Goal: Information Seeking & Learning: Learn about a topic

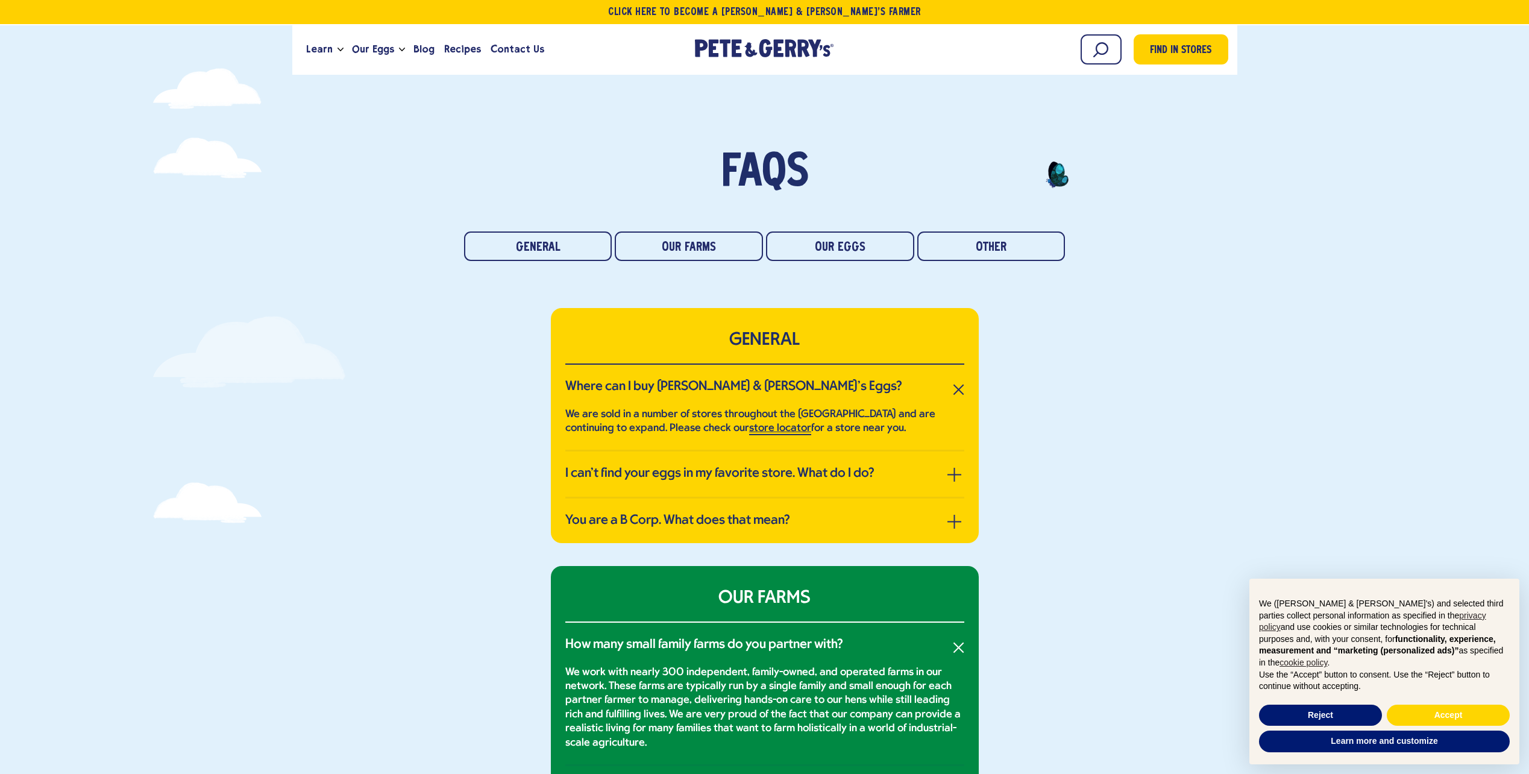
click at [781, 427] on link "store locator" at bounding box center [780, 428] width 62 height 13
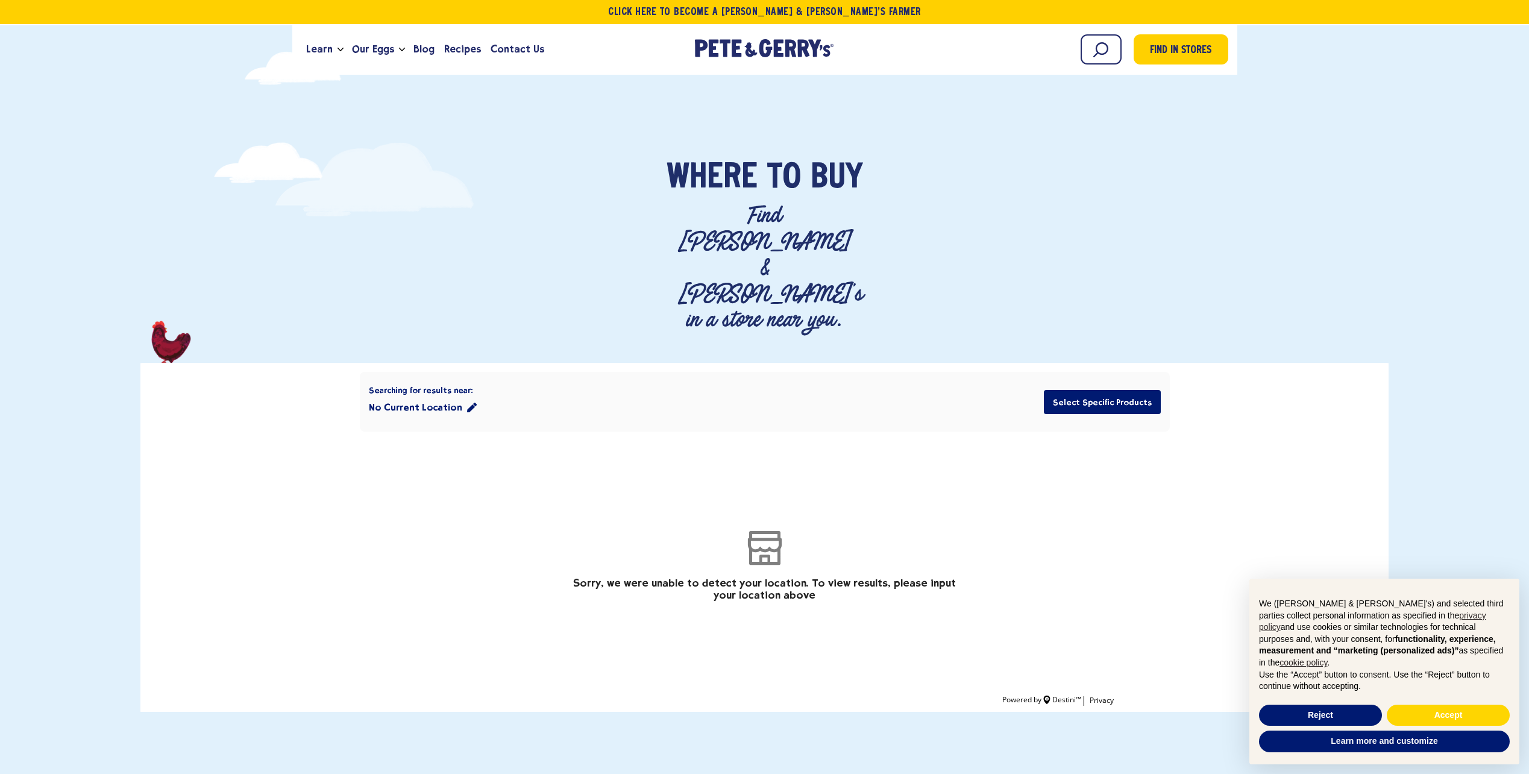
click at [397, 395] on button "No Current Location" at bounding box center [423, 407] width 108 height 24
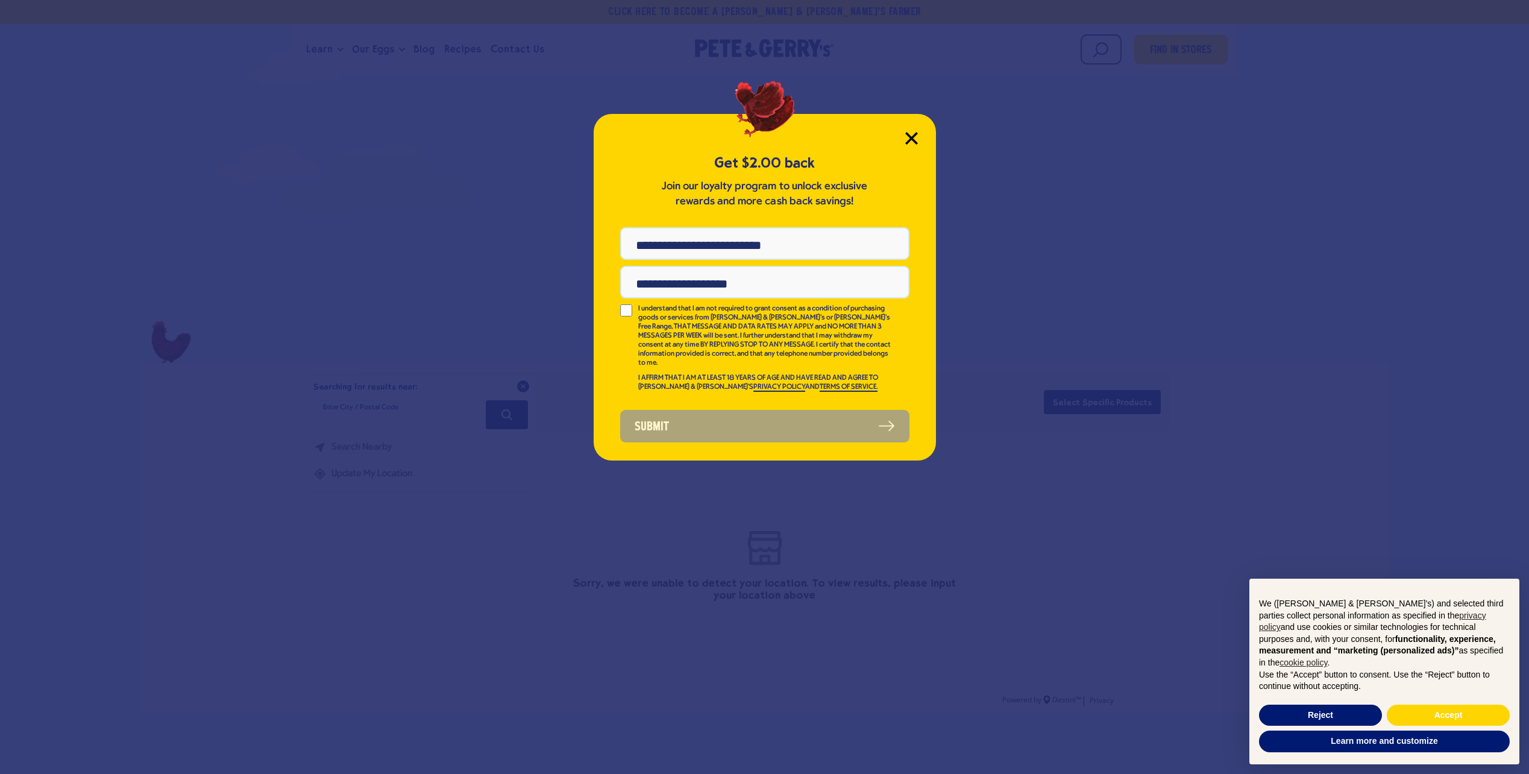
click at [907, 135] on icon "Close Modal" at bounding box center [911, 138] width 11 height 11
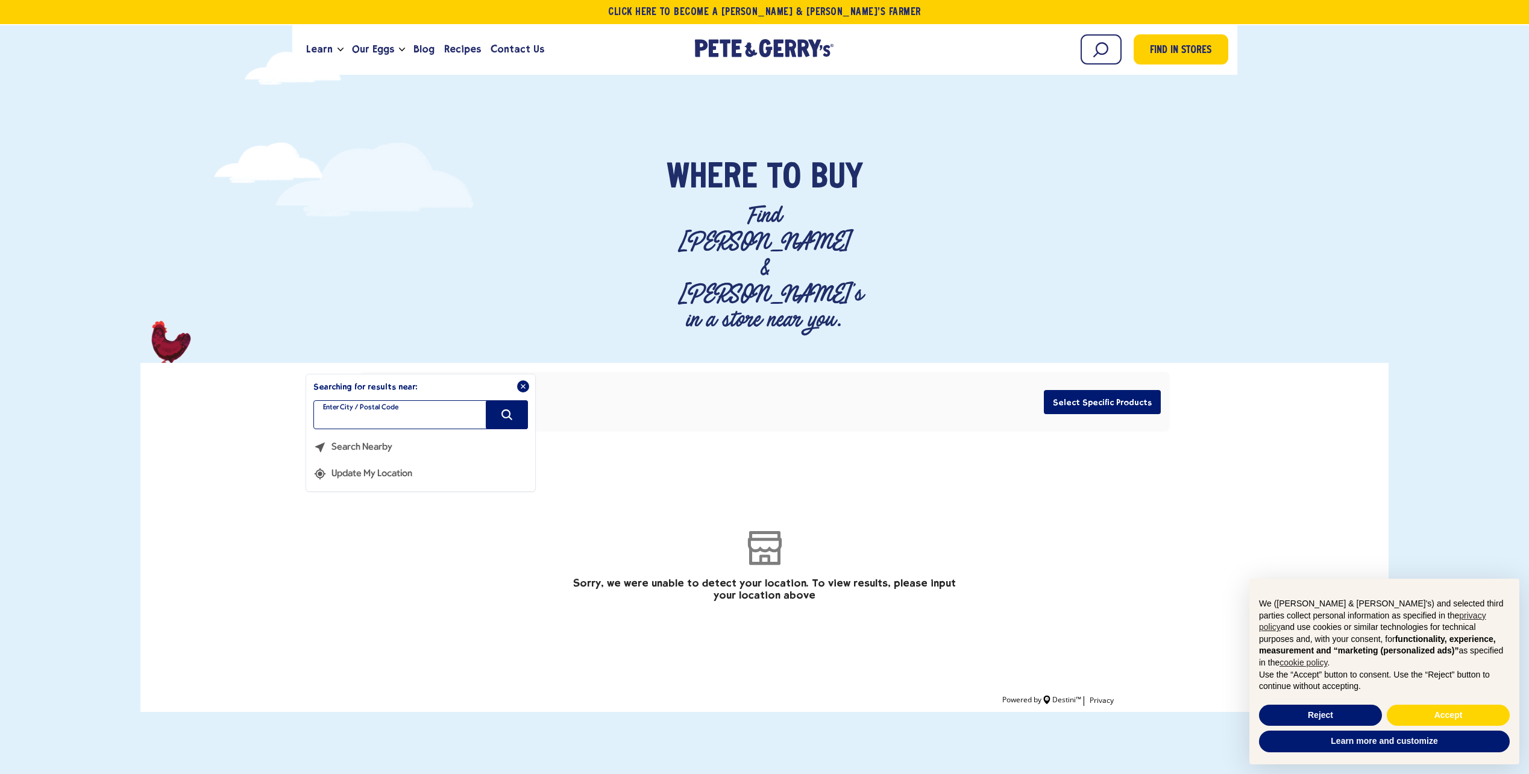
click at [390, 400] on input "filter" at bounding box center [420, 414] width 215 height 29
type input "*****"
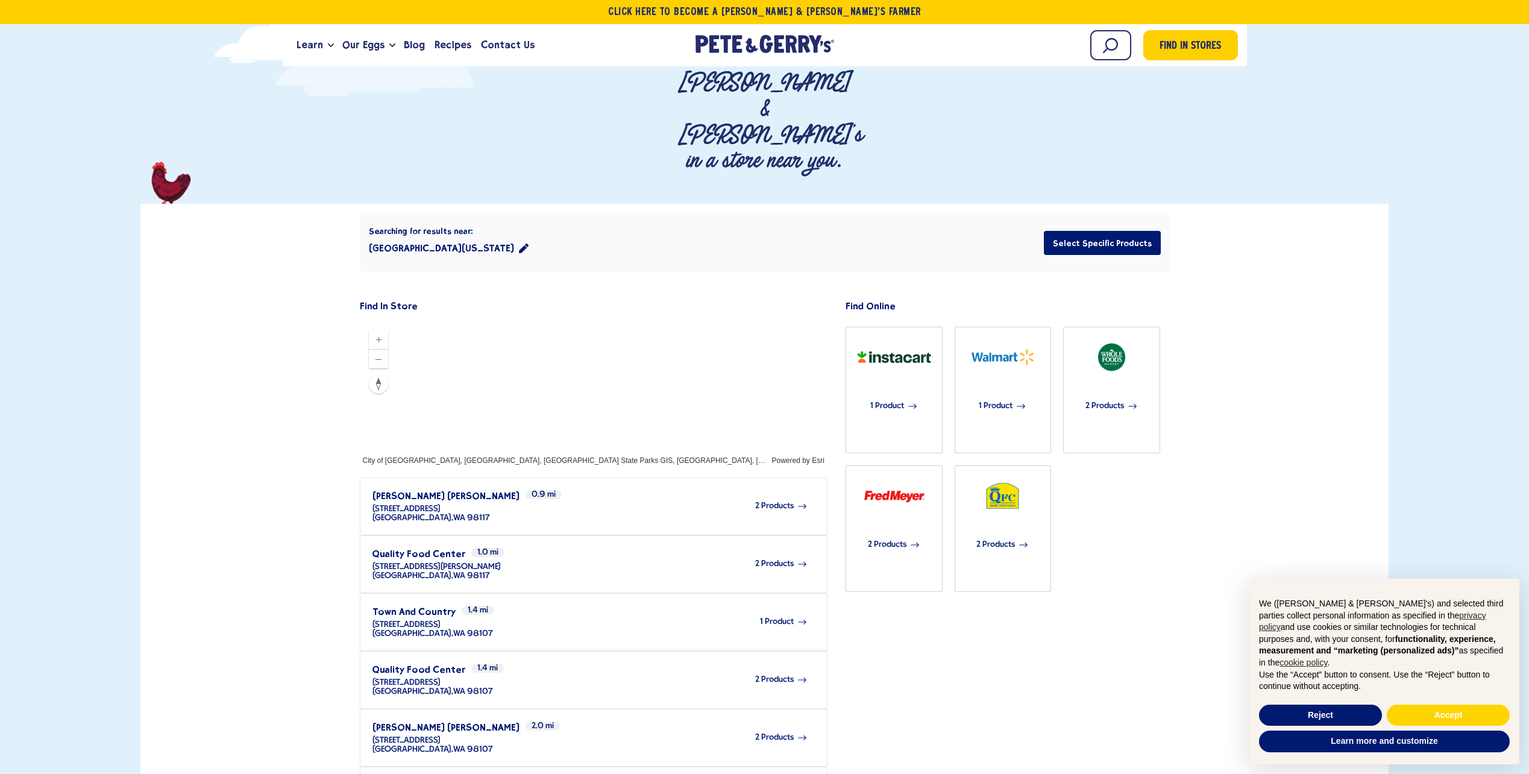
scroll to position [181, 0]
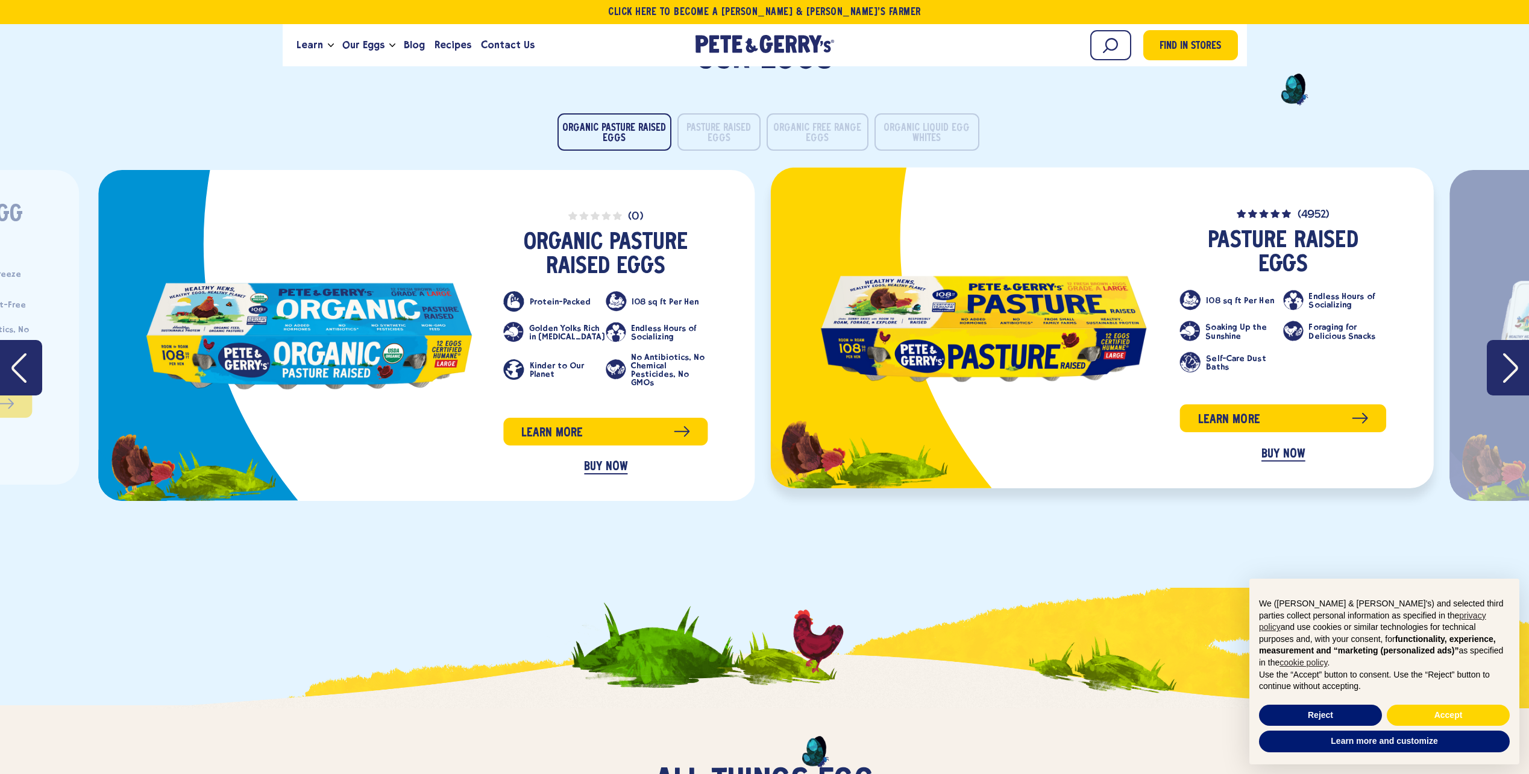
scroll to position [1989, 0]
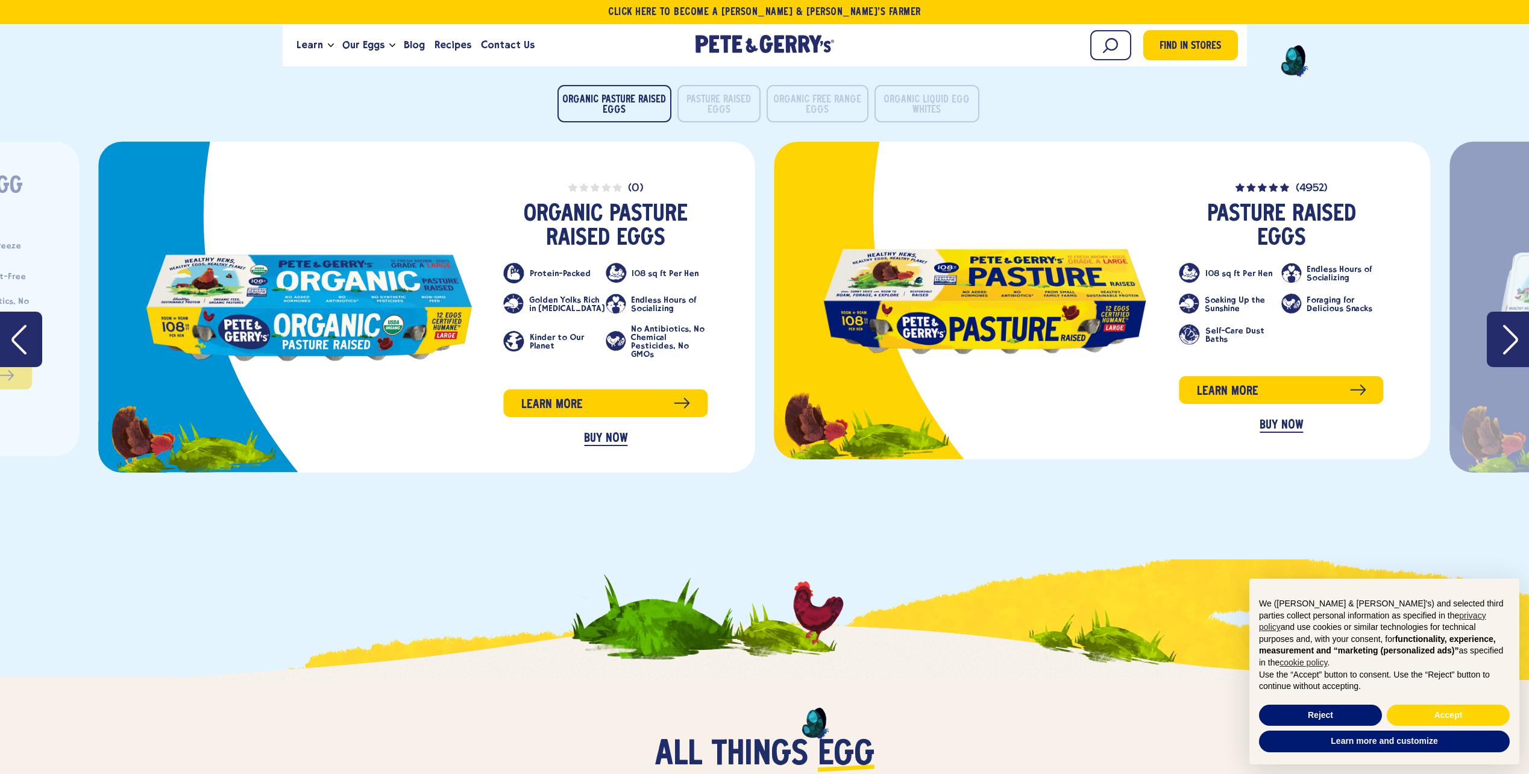
click at [1505, 343] on icon "Next" at bounding box center [1510, 339] width 15 height 31
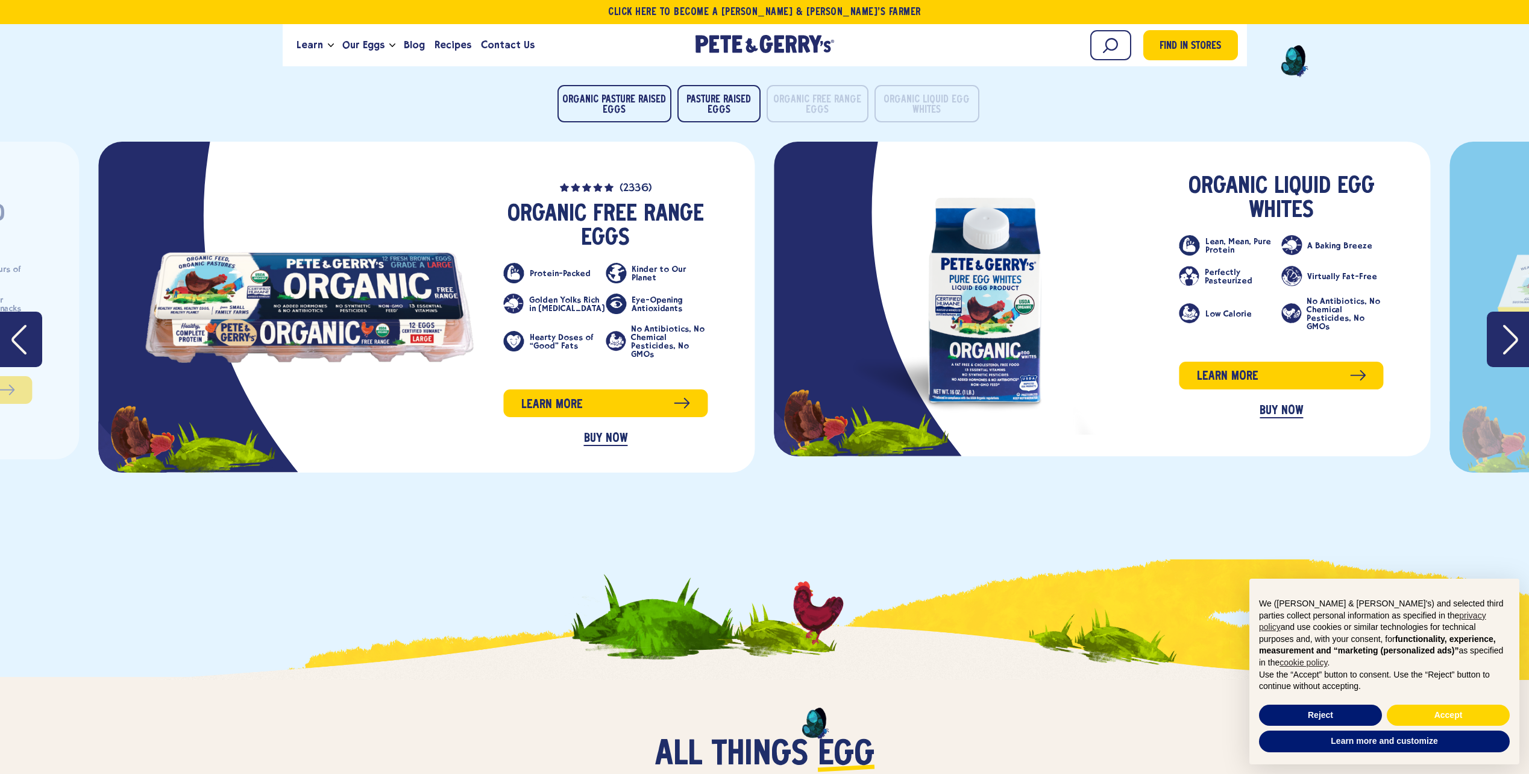
click at [1505, 343] on icon "Next" at bounding box center [1510, 339] width 15 height 31
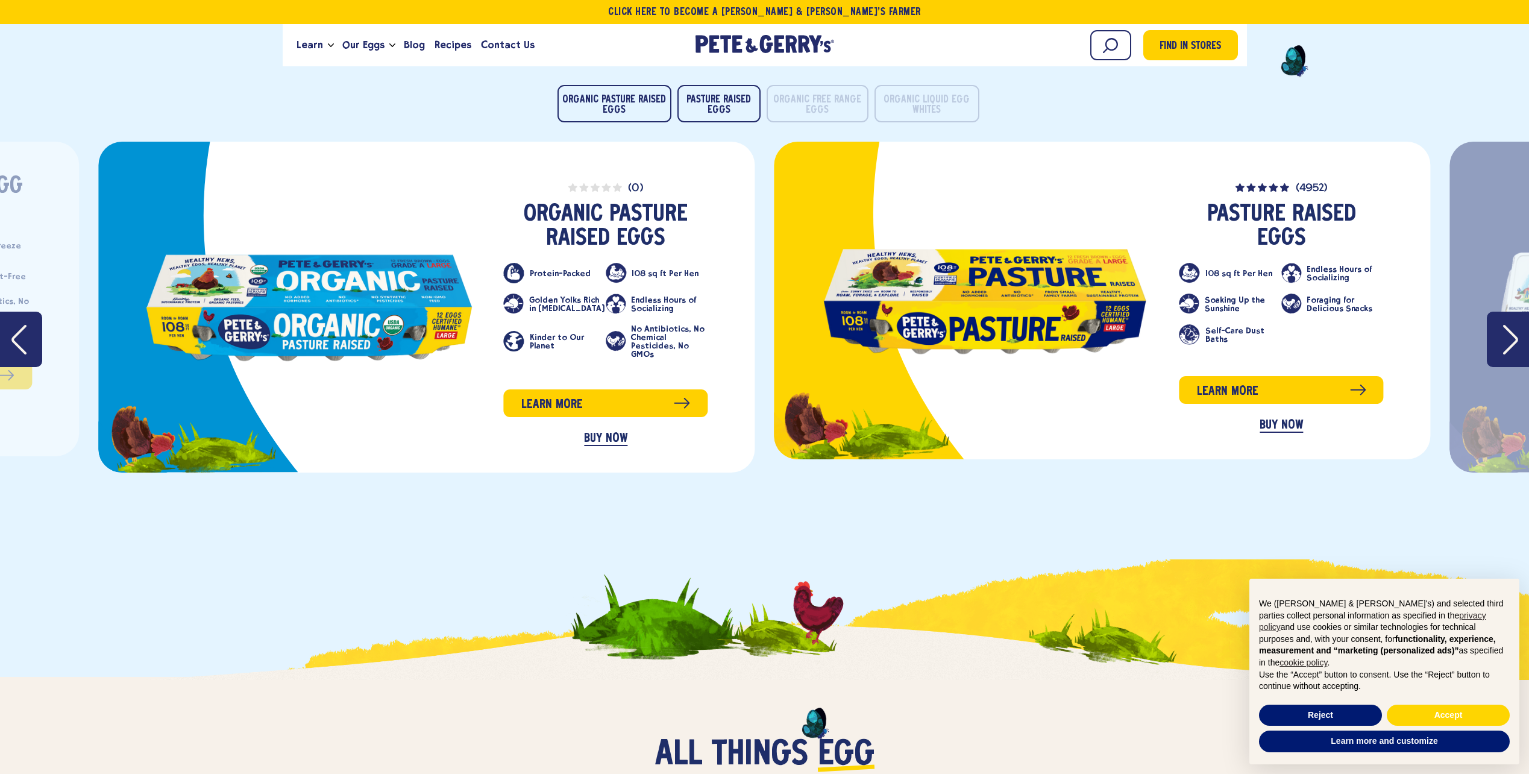
click at [1505, 343] on icon "Next" at bounding box center [1510, 339] width 15 height 31
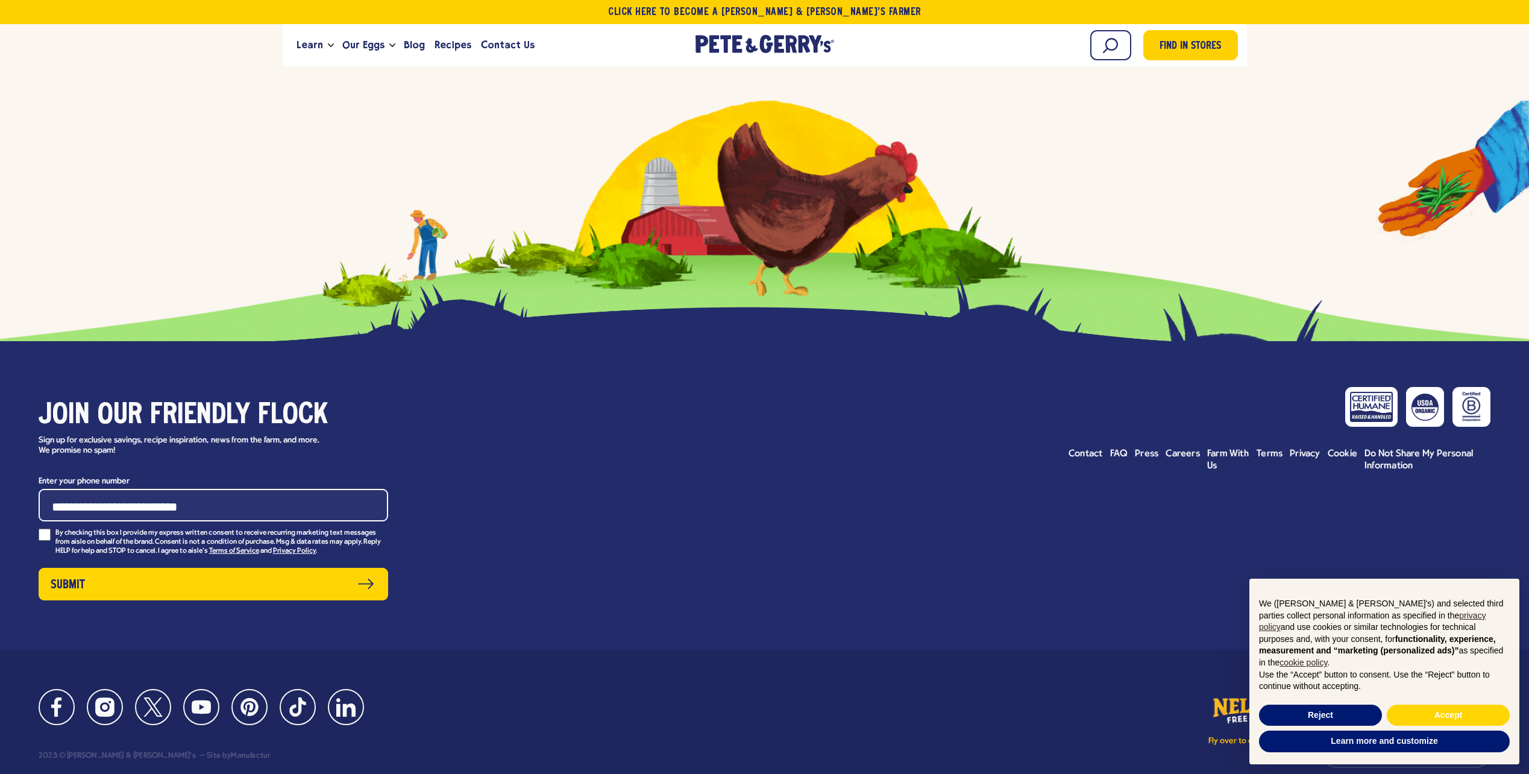
scroll to position [5431, 0]
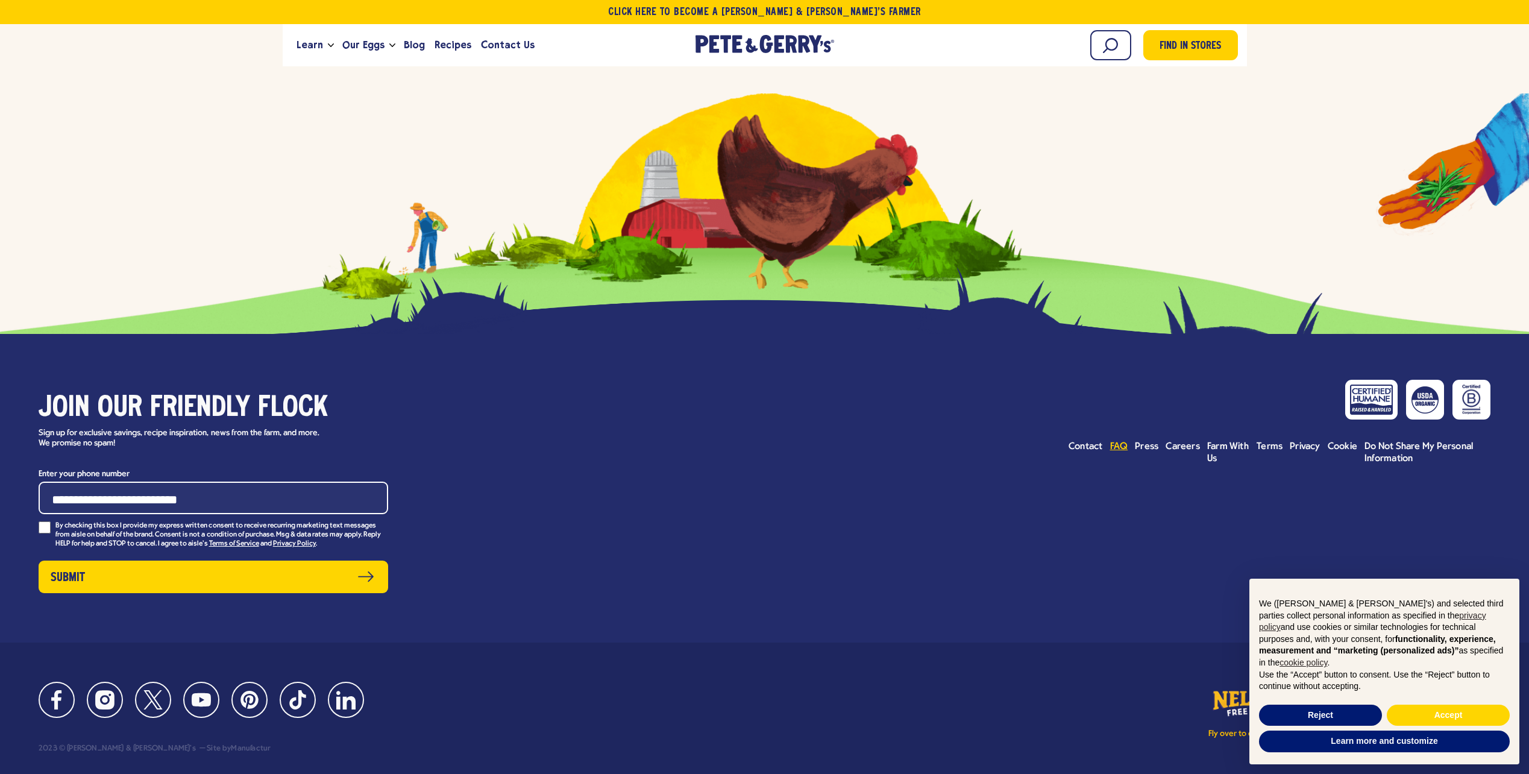
click at [1124, 442] on span "FAQ" at bounding box center [1119, 447] width 18 height 10
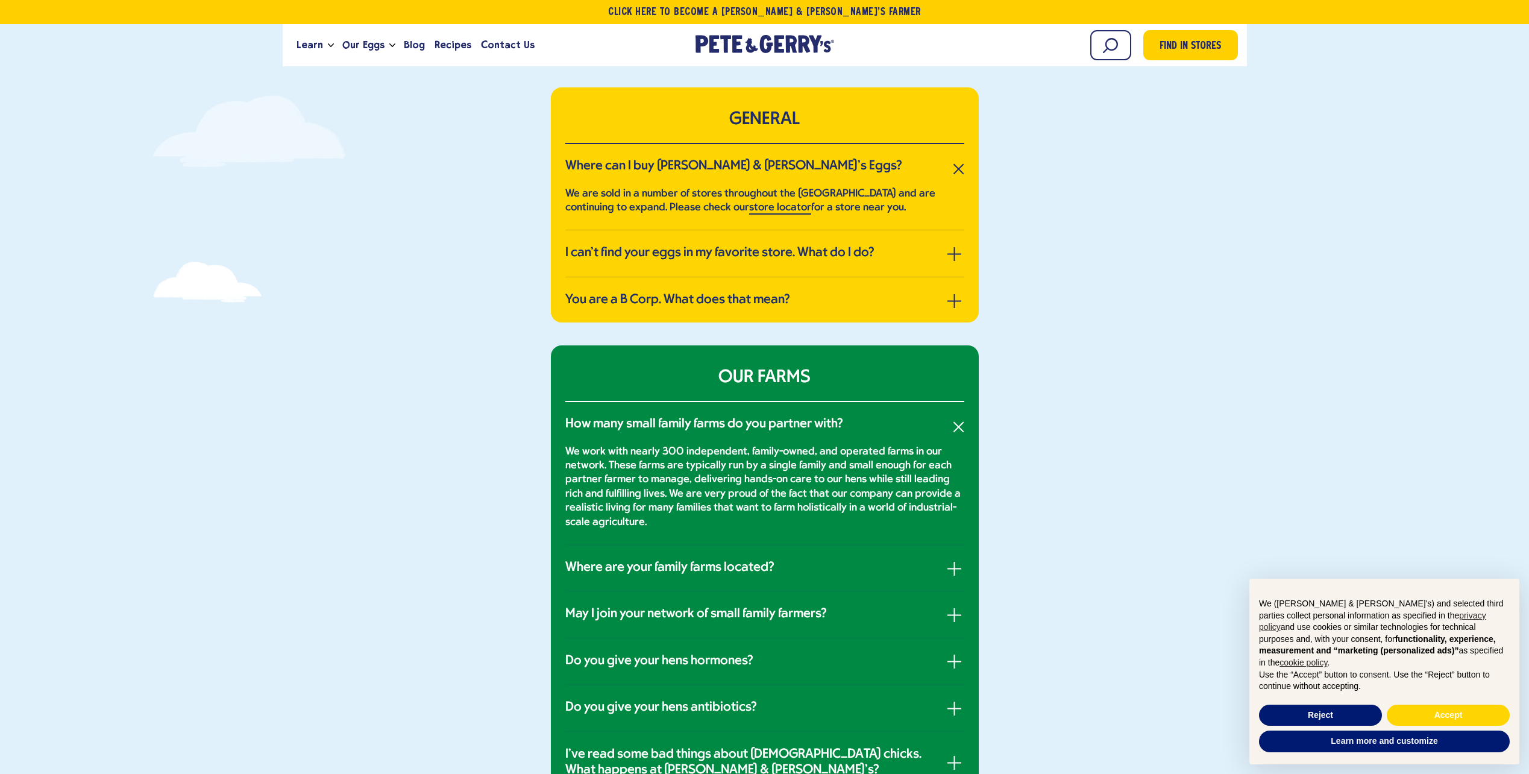
scroll to position [241, 0]
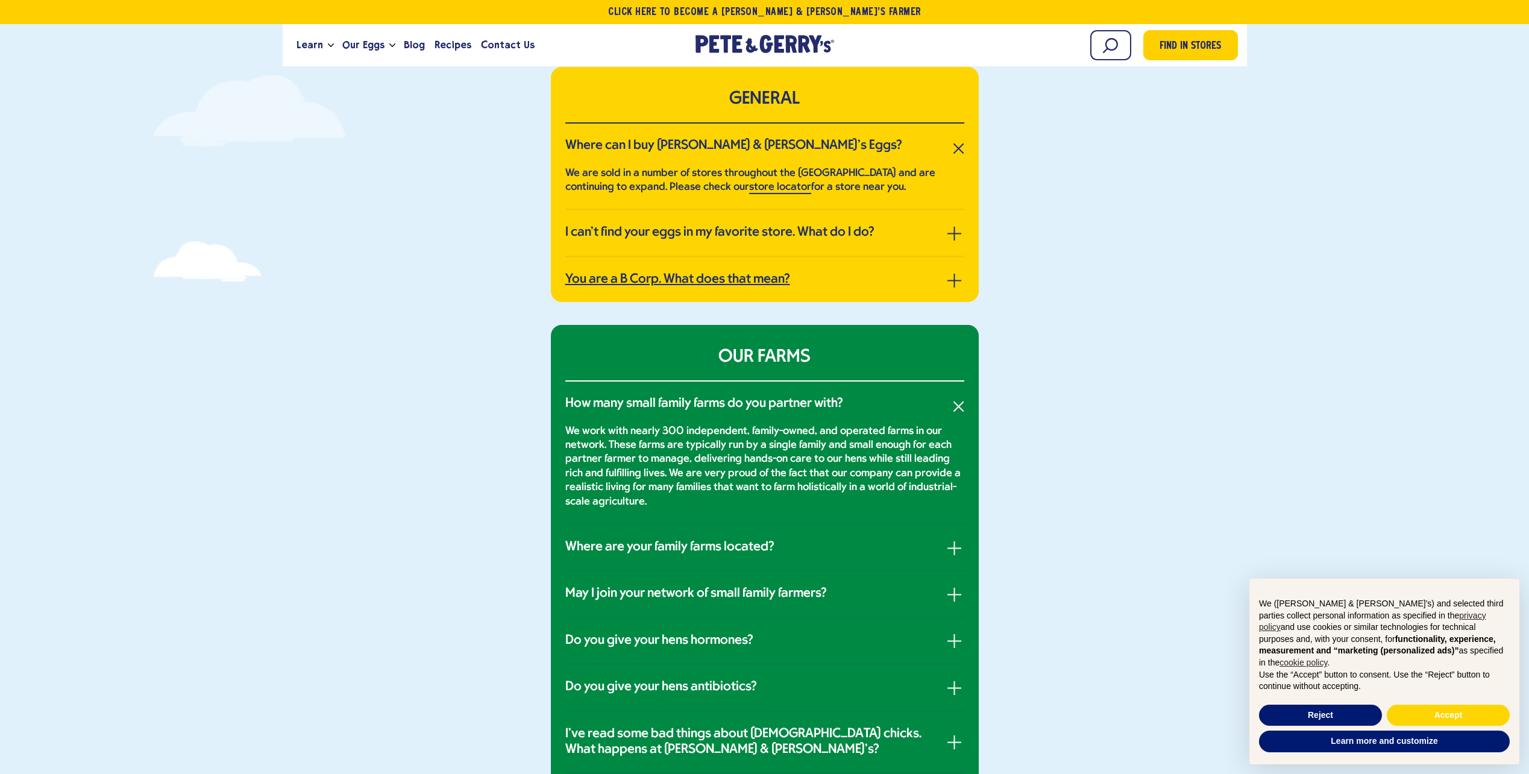
click at [782, 280] on h3 "You are a B Corp. What does that mean?" at bounding box center [677, 280] width 225 height 16
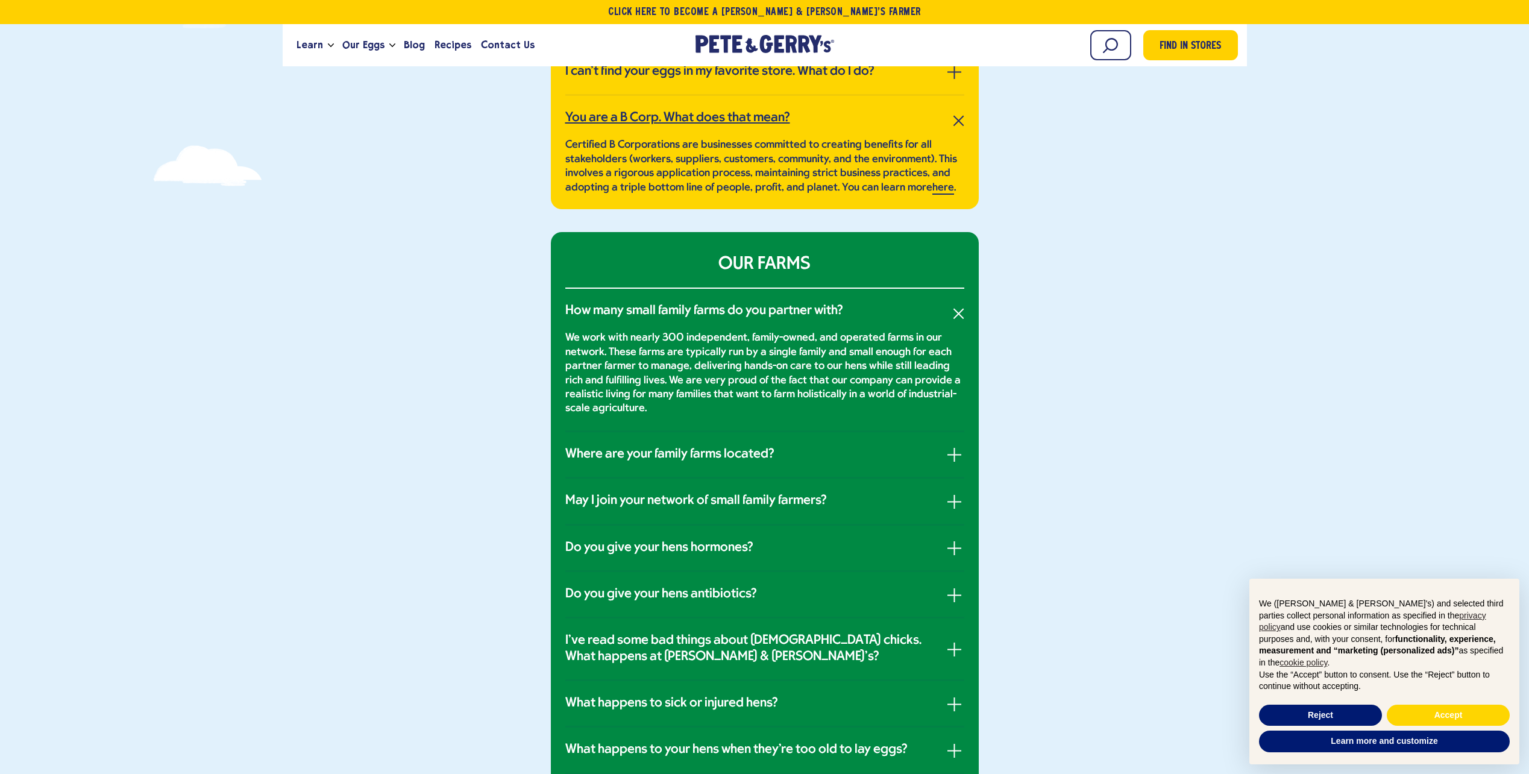
scroll to position [422, 0]
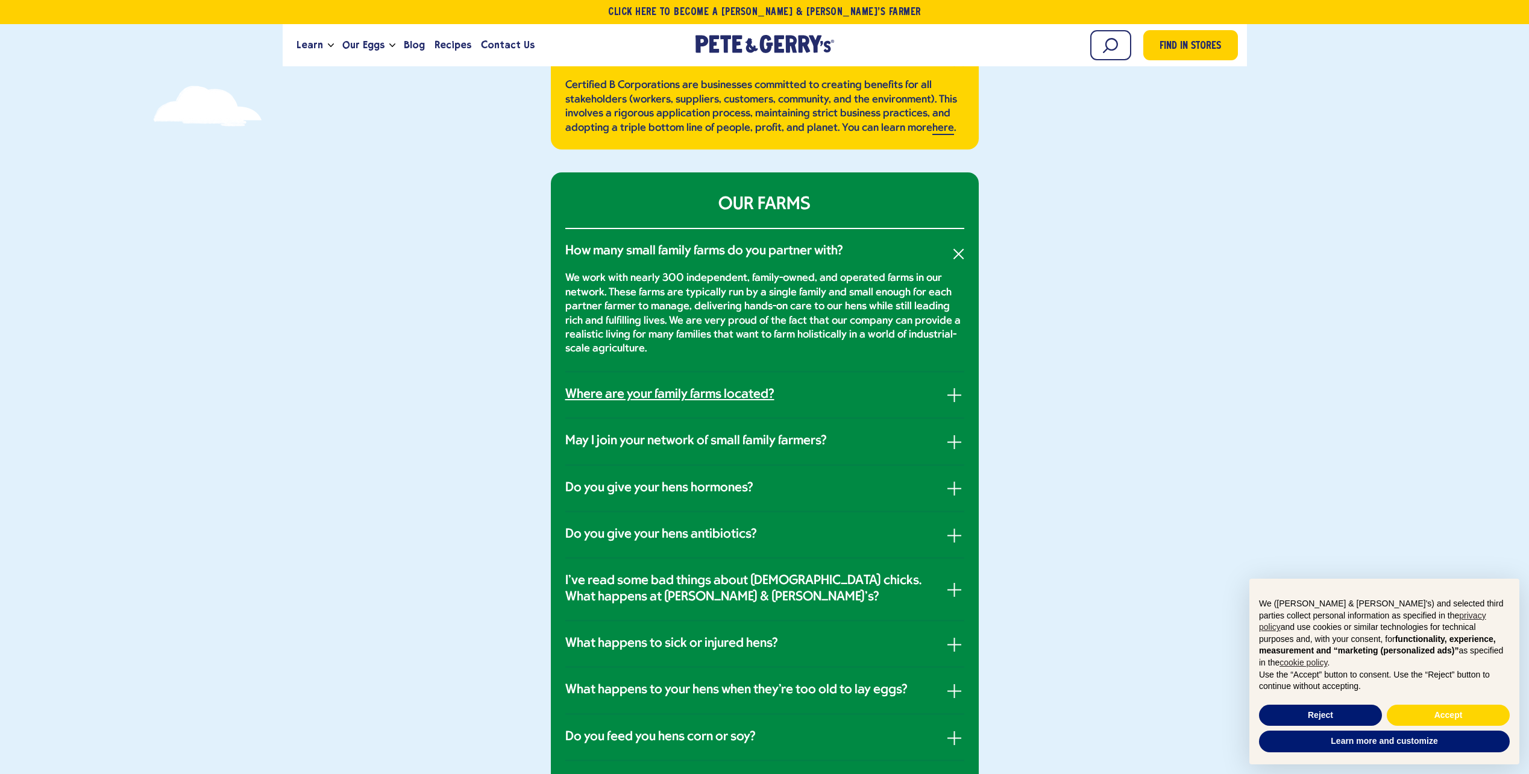
click at [624, 396] on h3 "Where are your family farms located?" at bounding box center [669, 395] width 209 height 16
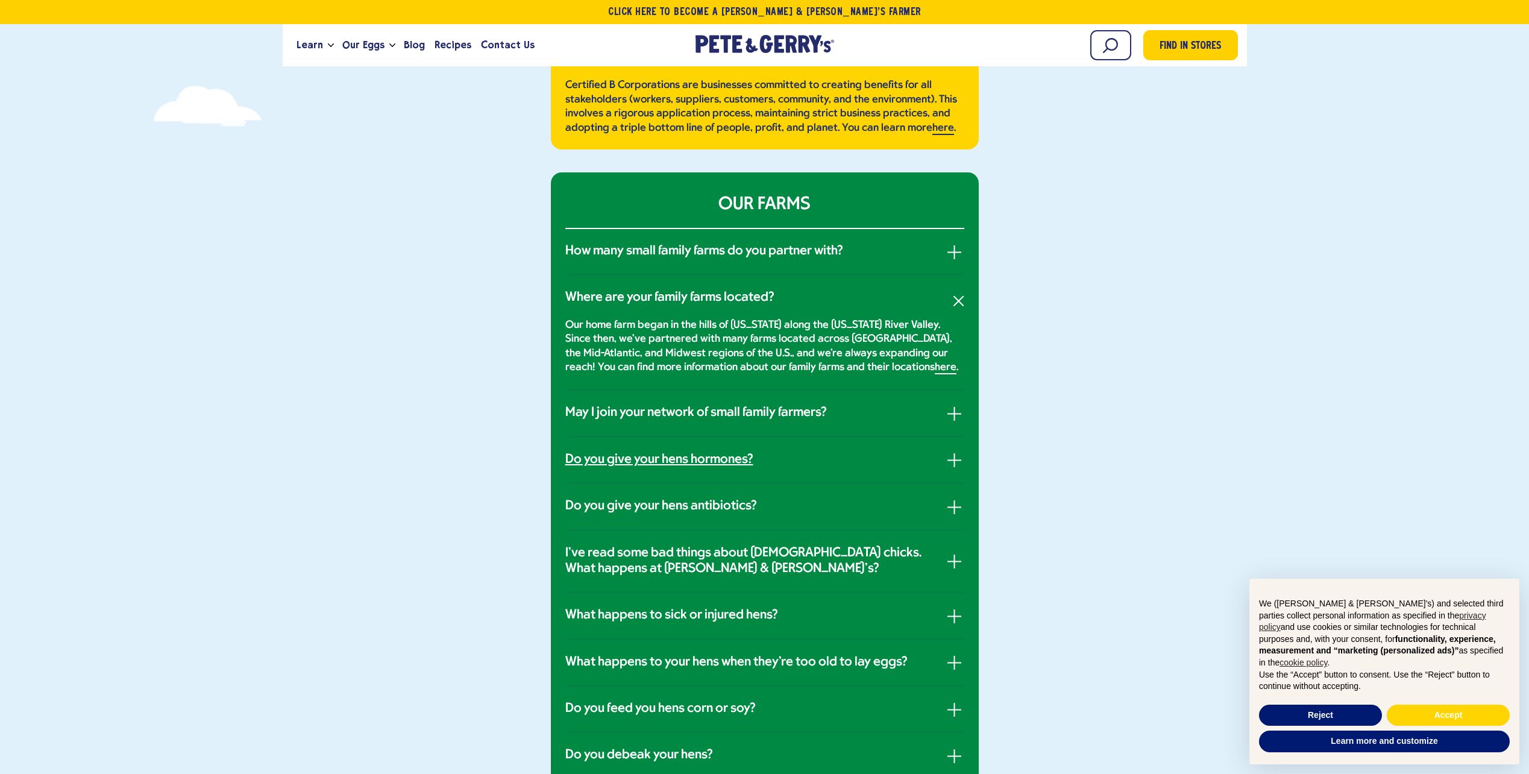
click at [791, 463] on link "Do you give your hens hormones?" at bounding box center [764, 460] width 399 height 16
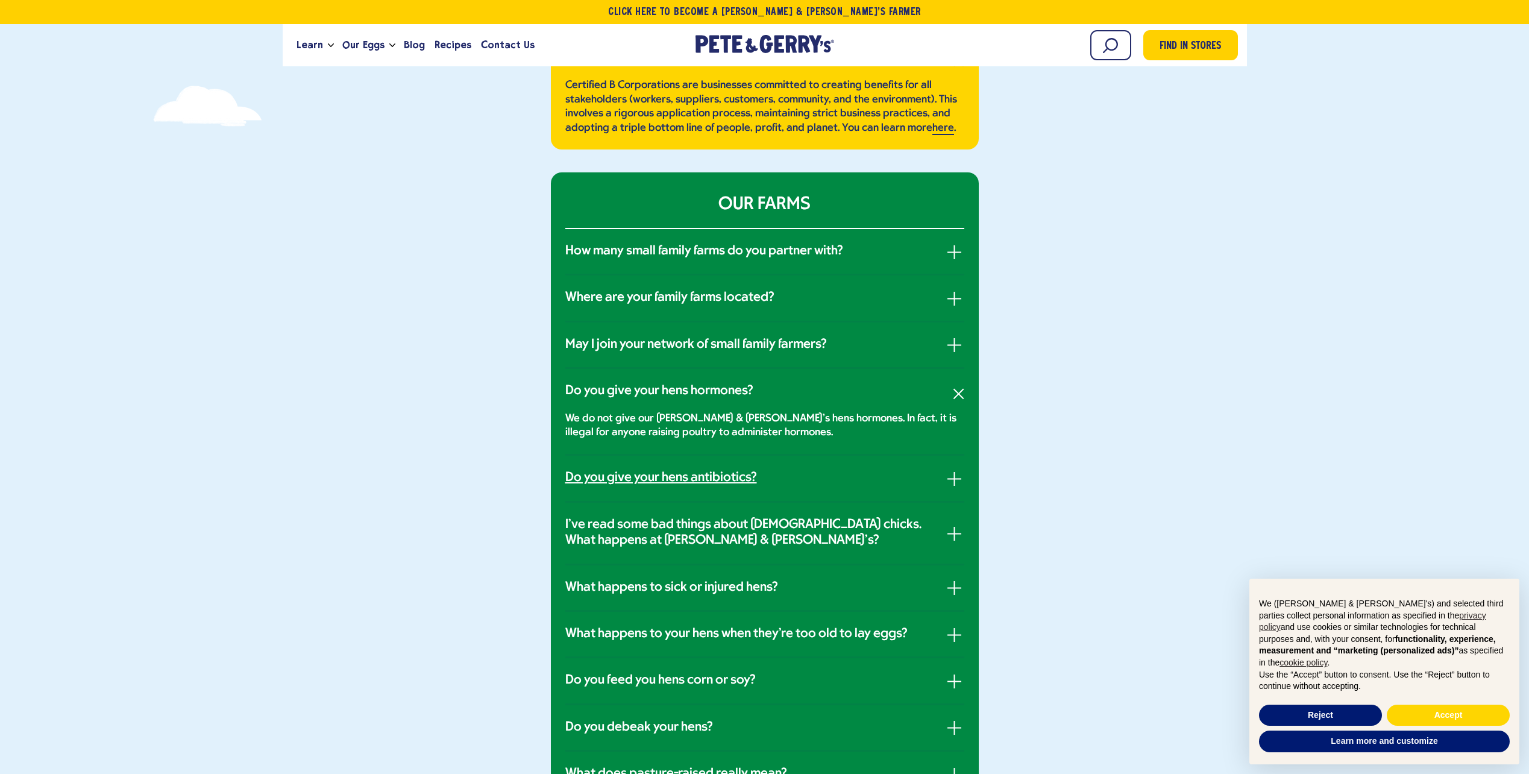
click at [684, 479] on h3 "Do you give your hens antibiotics?" at bounding box center [661, 478] width 192 height 16
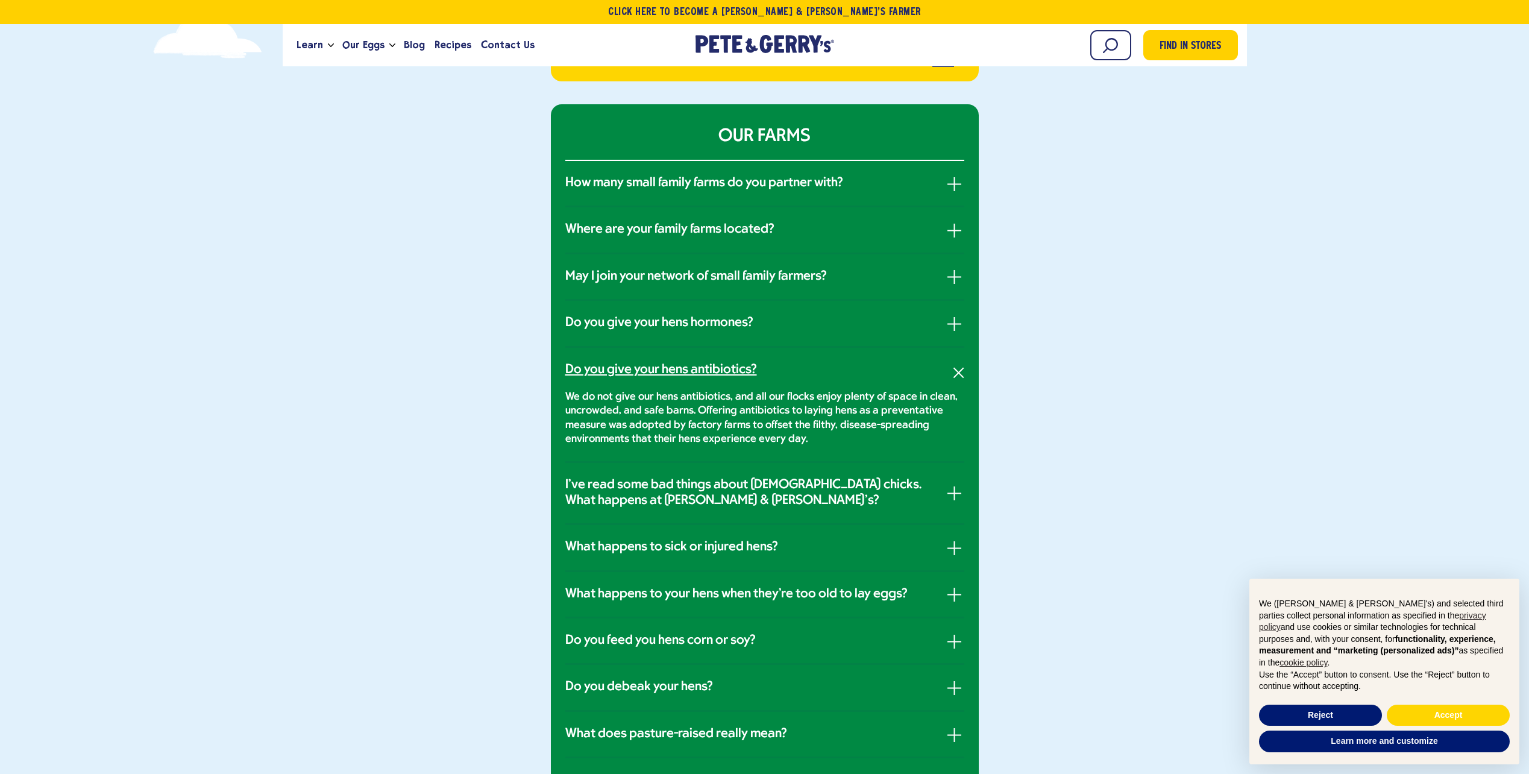
scroll to position [542, 0]
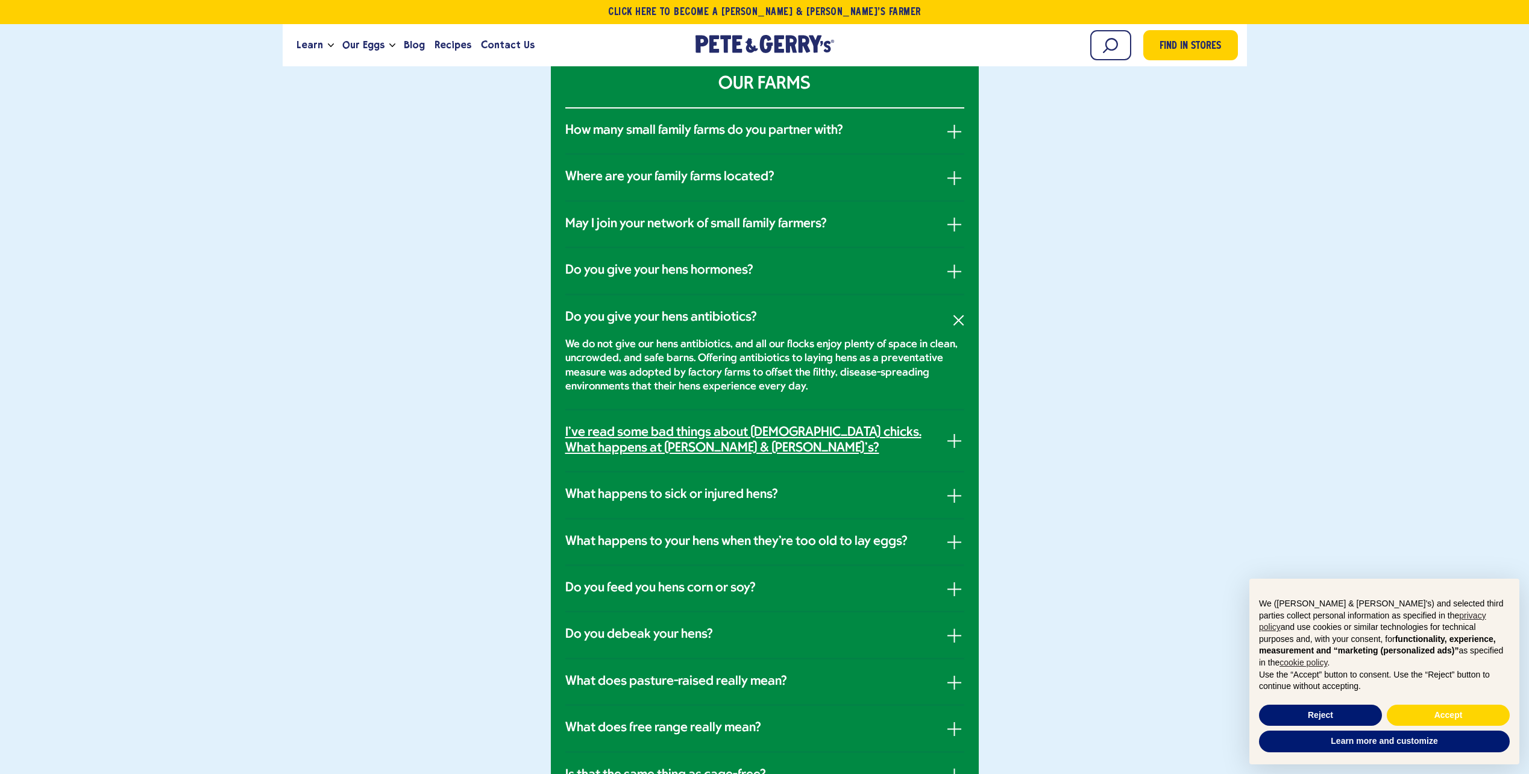
click at [598, 446] on h3 "I've read some bad things about [DEMOGRAPHIC_DATA] chicks. What happens at [PER…" at bounding box center [752, 441] width 375 height 32
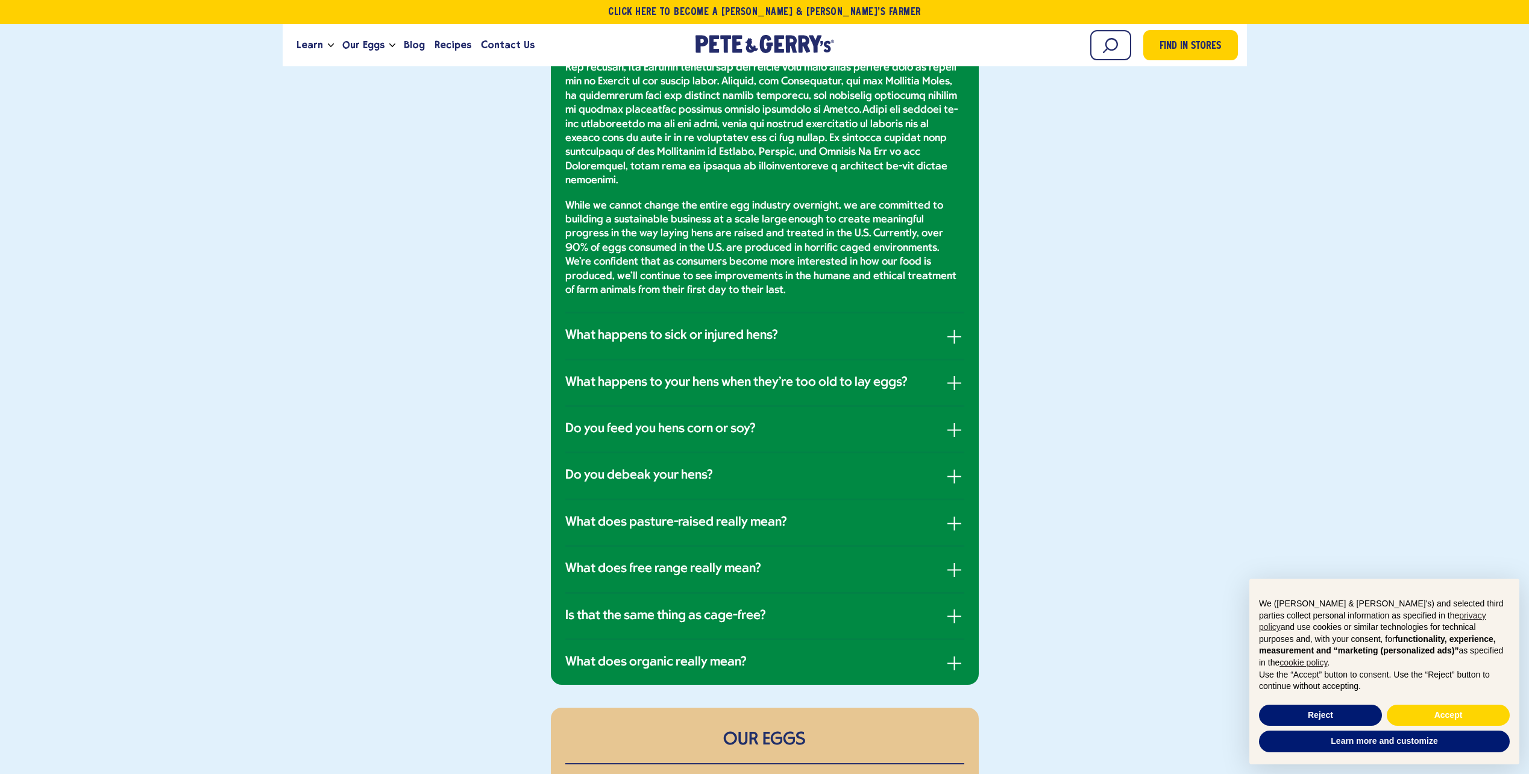
scroll to position [1386, 0]
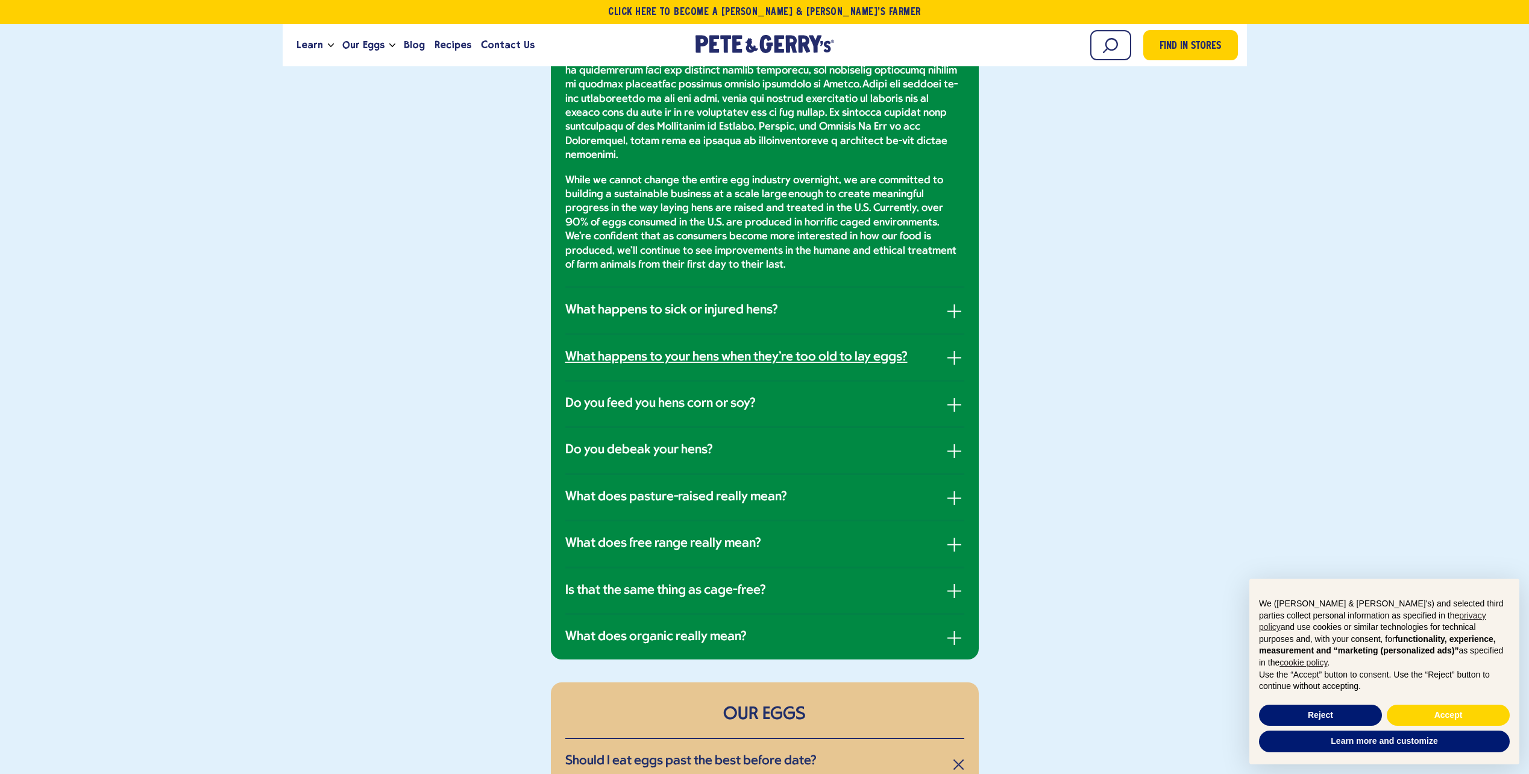
click at [639, 350] on h3 "What happens to your hens when they're too old to lay eggs?" at bounding box center [736, 358] width 342 height 16
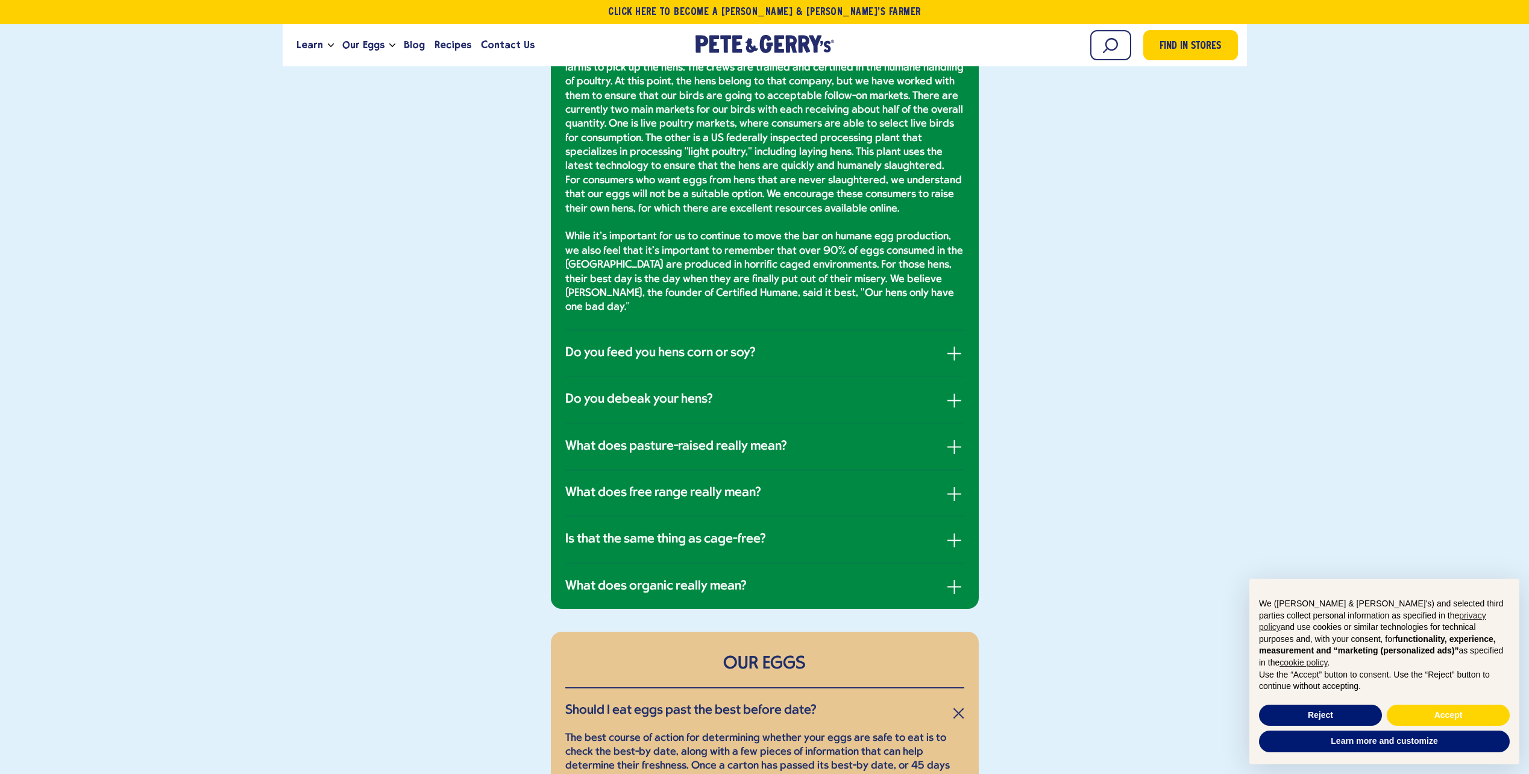
scroll to position [1273, 0]
click at [635, 390] on h3 "Do you debeak your hens?" at bounding box center [639, 398] width 148 height 16
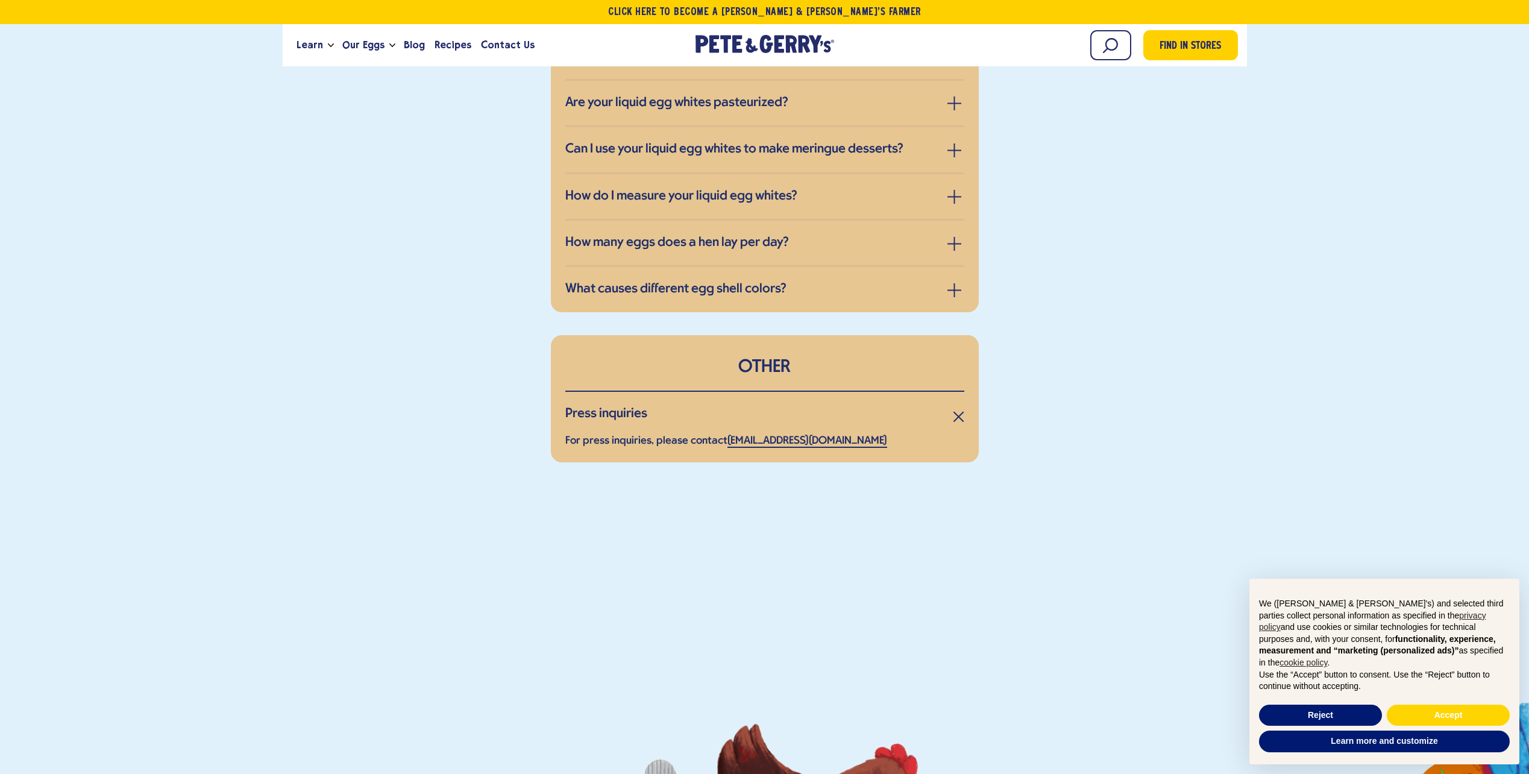
scroll to position [2116, 0]
